Goal: Find specific page/section: Find specific page/section

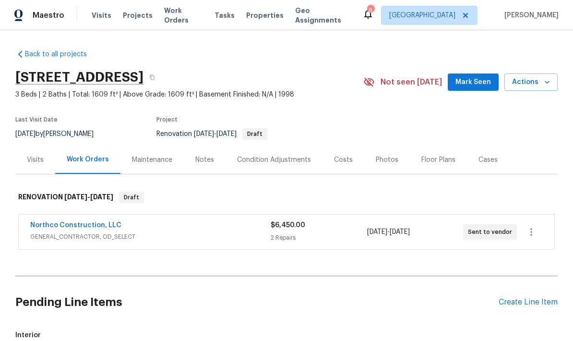
click at [481, 89] on button "Mark Seen" at bounding box center [473, 82] width 51 height 18
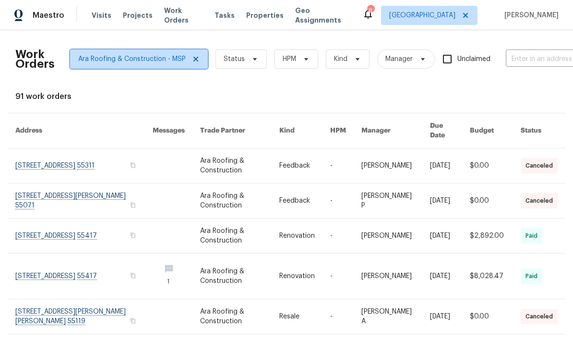
click at [197, 62] on icon at bounding box center [196, 59] width 8 height 8
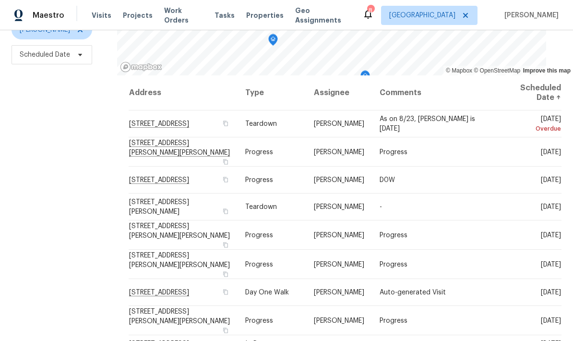
scroll to position [127, 0]
click at [108, 149] on div "Filters Reset ​ Type Jeffrey Lenz Scheduled Date" at bounding box center [58, 140] width 117 height 416
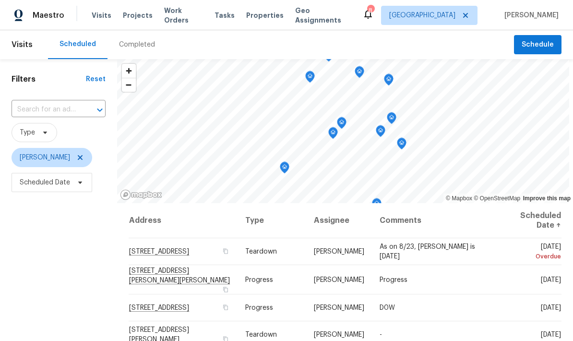
scroll to position [-9, 0]
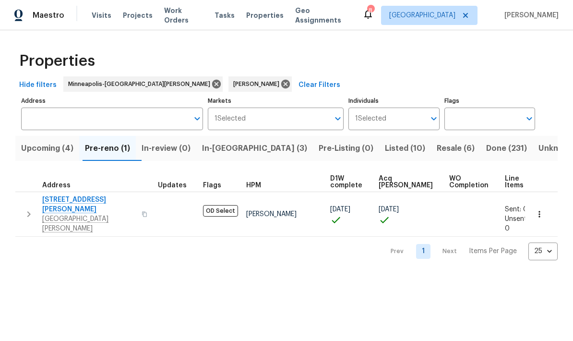
click at [248, 140] on button "In-[GEOGRAPHIC_DATA] (3)" at bounding box center [254, 148] width 117 height 25
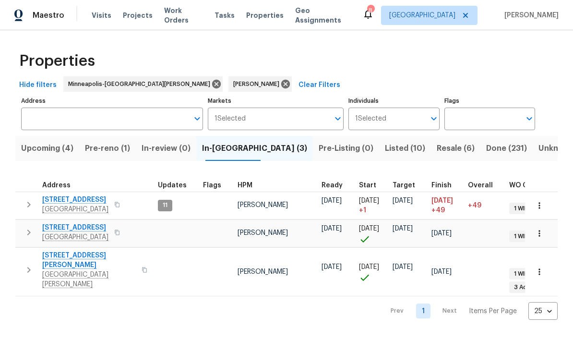
click at [72, 230] on span "[STREET_ADDRESS]" at bounding box center [75, 228] width 66 height 10
